Goal: Information Seeking & Learning: Learn about a topic

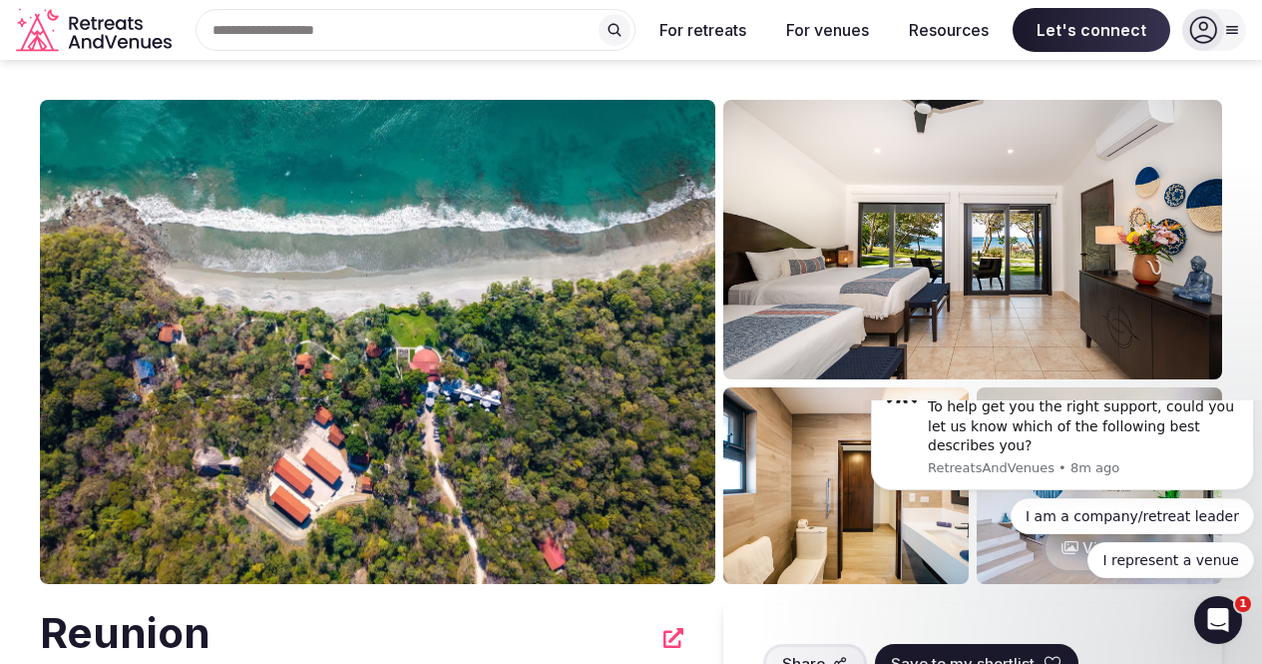
click at [1243, 366] on icon "Dismiss notification" at bounding box center [1248, 360] width 11 height 11
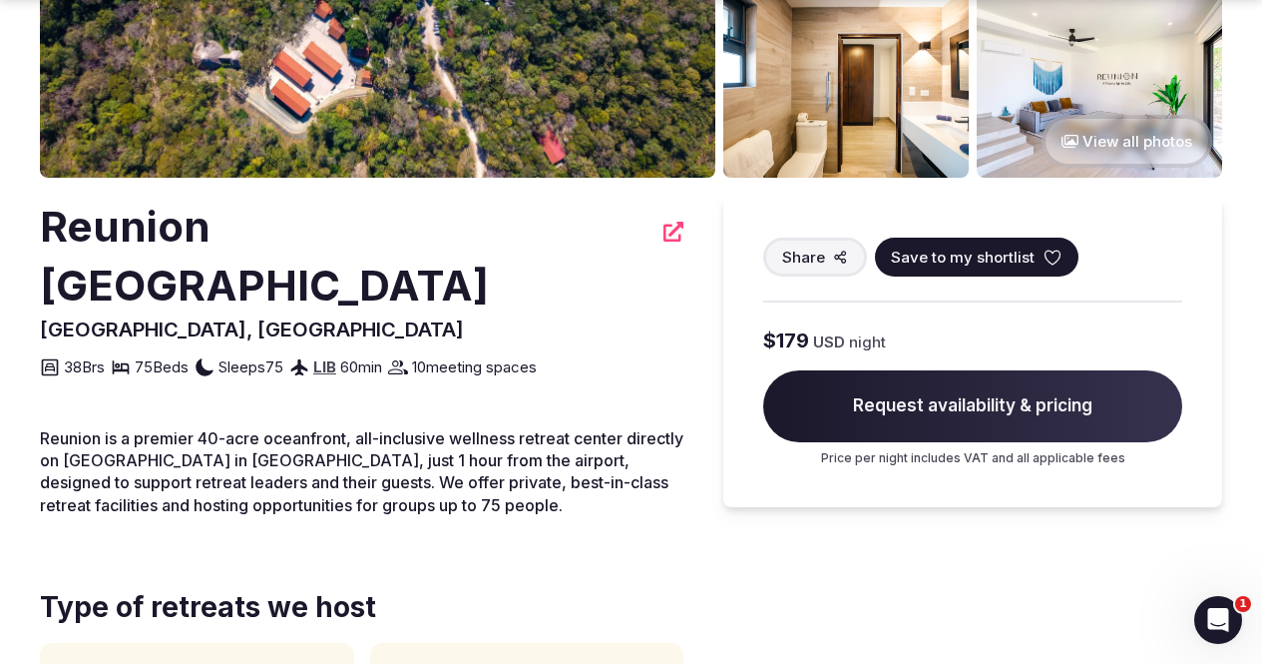
scroll to position [410, 0]
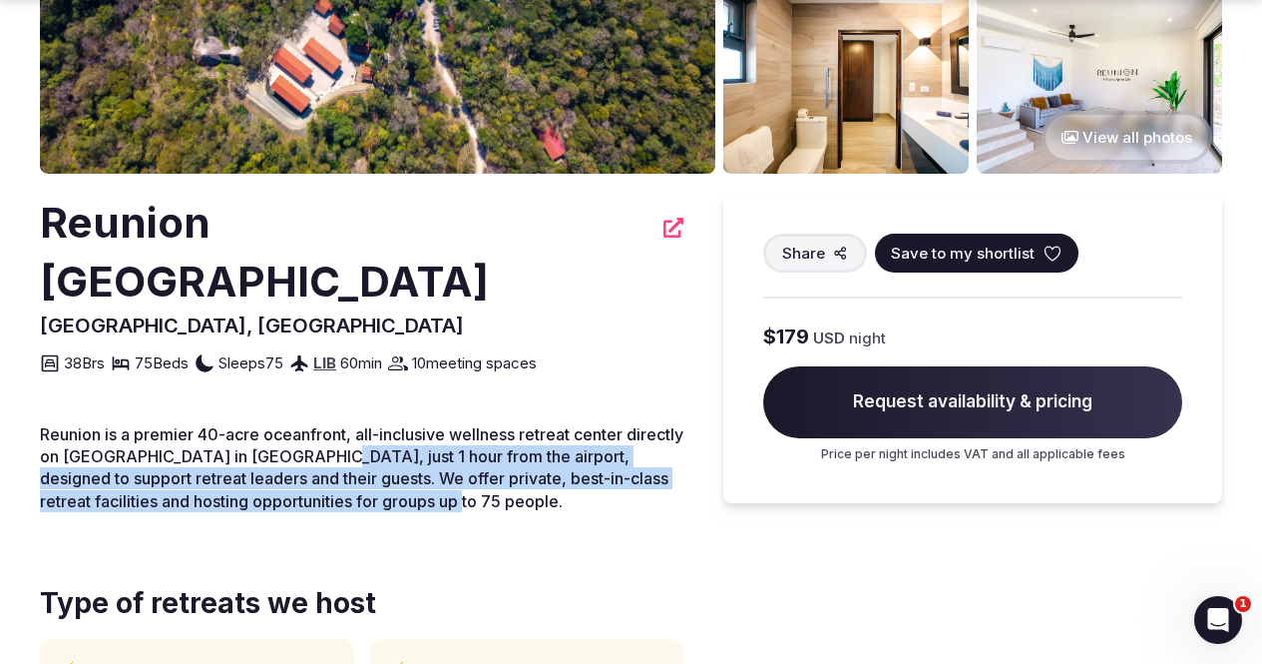
drag, startPoint x: 389, startPoint y: 387, endPoint x: 635, endPoint y: 455, distance: 254.7
click at [635, 455] on div "Reunion is a premier 40-acre oceanfront, all-inclusive wellness retreat center …" at bounding box center [362, 476] width 644 height 106
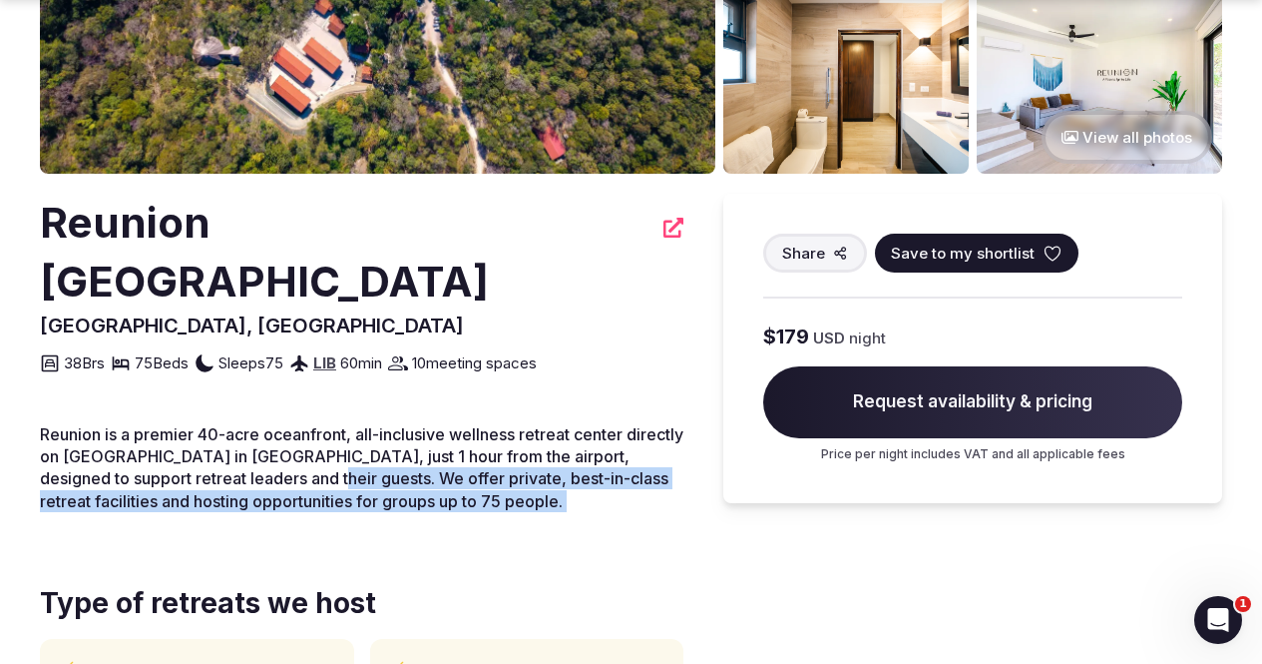
drag, startPoint x: 635, startPoint y: 455, endPoint x: 385, endPoint y: 413, distance: 253.0
click at [385, 423] on div "Reunion is a premier 40-acre oceanfront, all-inclusive wellness retreat center …" at bounding box center [362, 476] width 644 height 106
click at [385, 424] on span "Reunion is a premier 40-acre oceanfront, all-inclusive wellness retreat center …" at bounding box center [362, 467] width 644 height 87
drag, startPoint x: 385, startPoint y: 413, endPoint x: 610, endPoint y: 447, distance: 227.1
click at [610, 447] on p "Reunion is a premier 40-acre oceanfront, all-inclusive wellness retreat center …" at bounding box center [362, 468] width 644 height 90
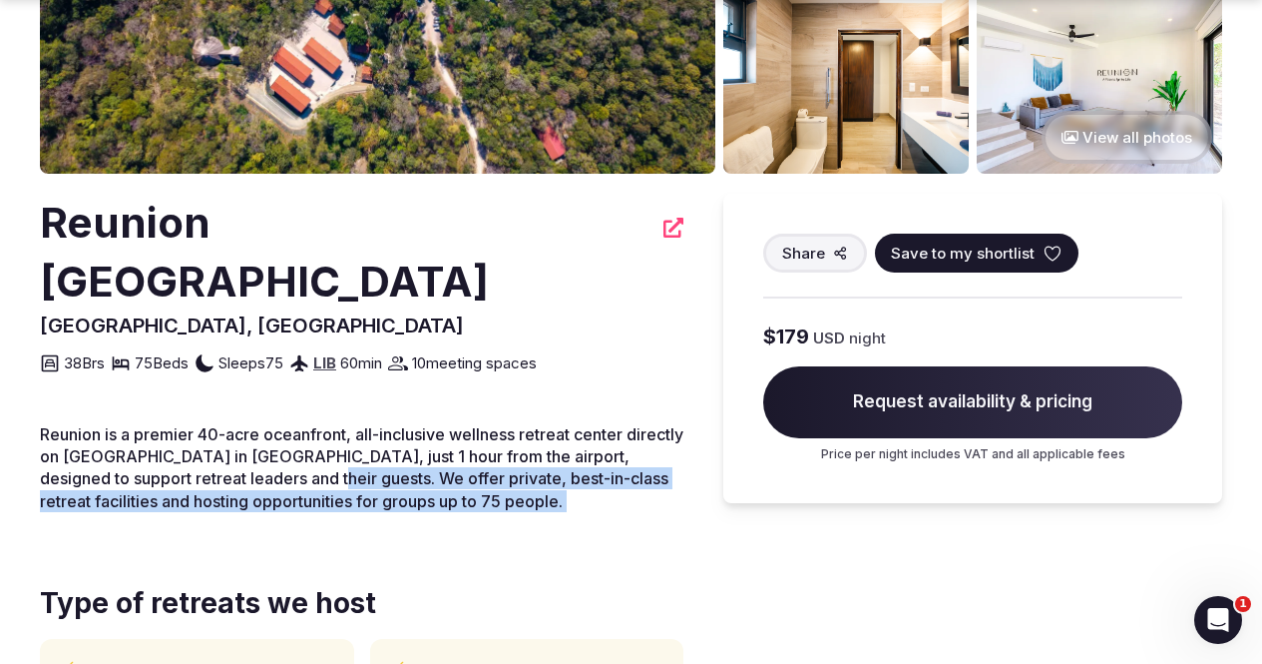
click at [610, 447] on p "Reunion is a premier 40-acre oceanfront, all-inclusive wellness retreat center …" at bounding box center [362, 468] width 644 height 90
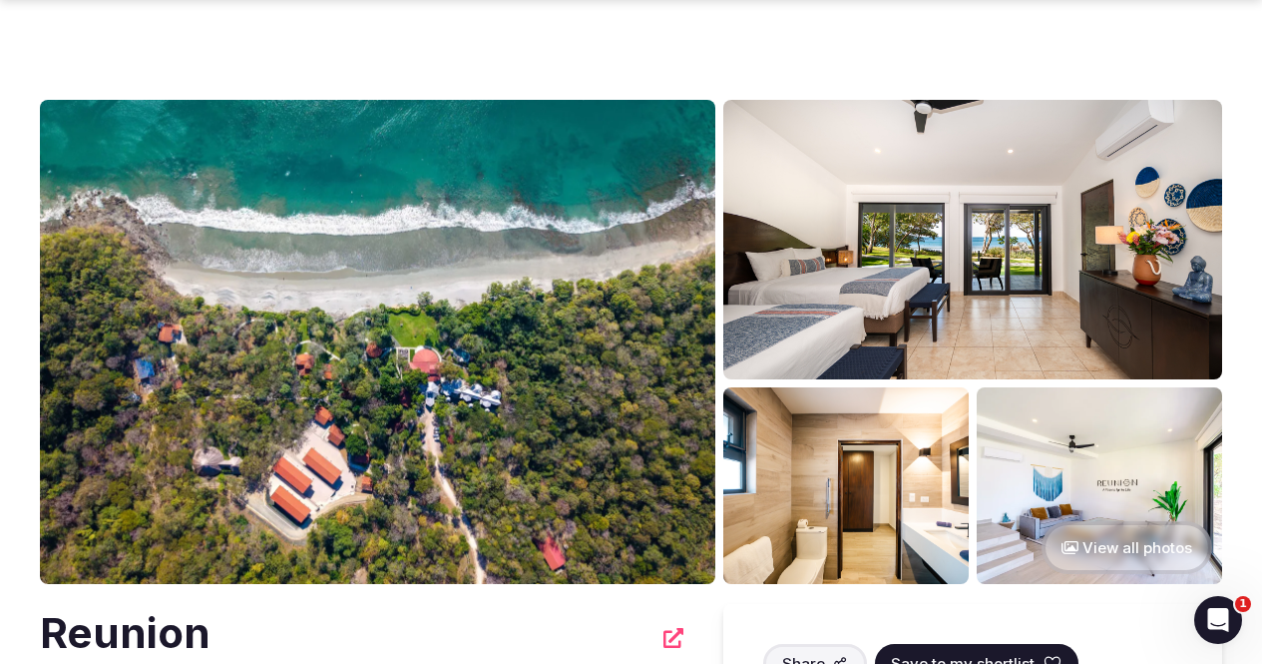
scroll to position [212, 0]
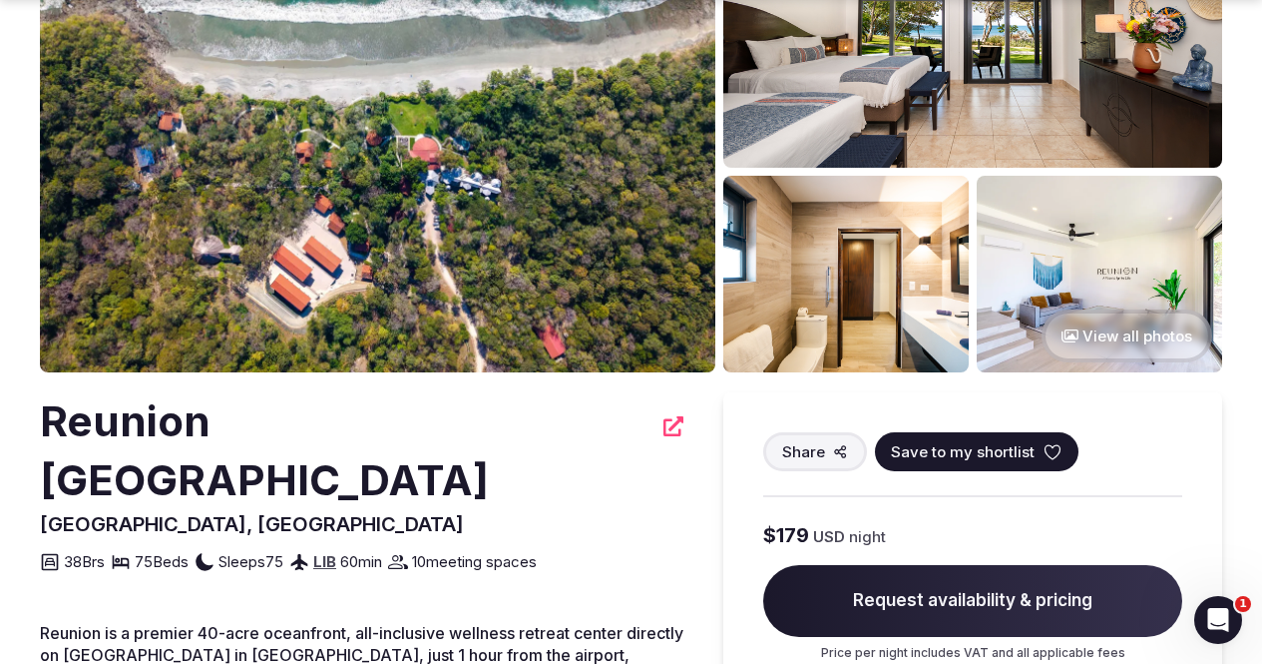
click at [664, 427] on icon at bounding box center [674, 426] width 20 height 20
